Goal: Task Accomplishment & Management: Manage account settings

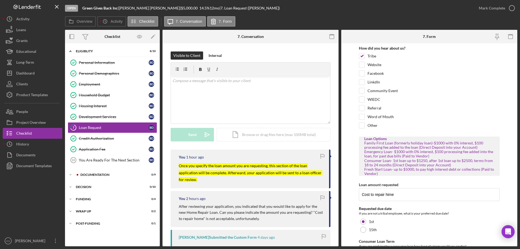
scroll to position [54, 0]
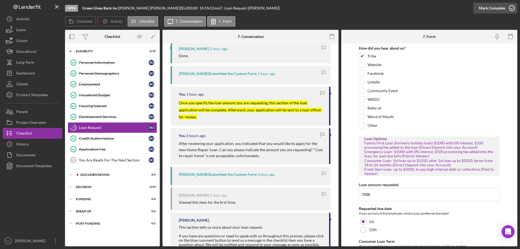
click at [493, 11] on div "Mark Complete" at bounding box center [491, 8] width 26 height 11
